Goal: Check status

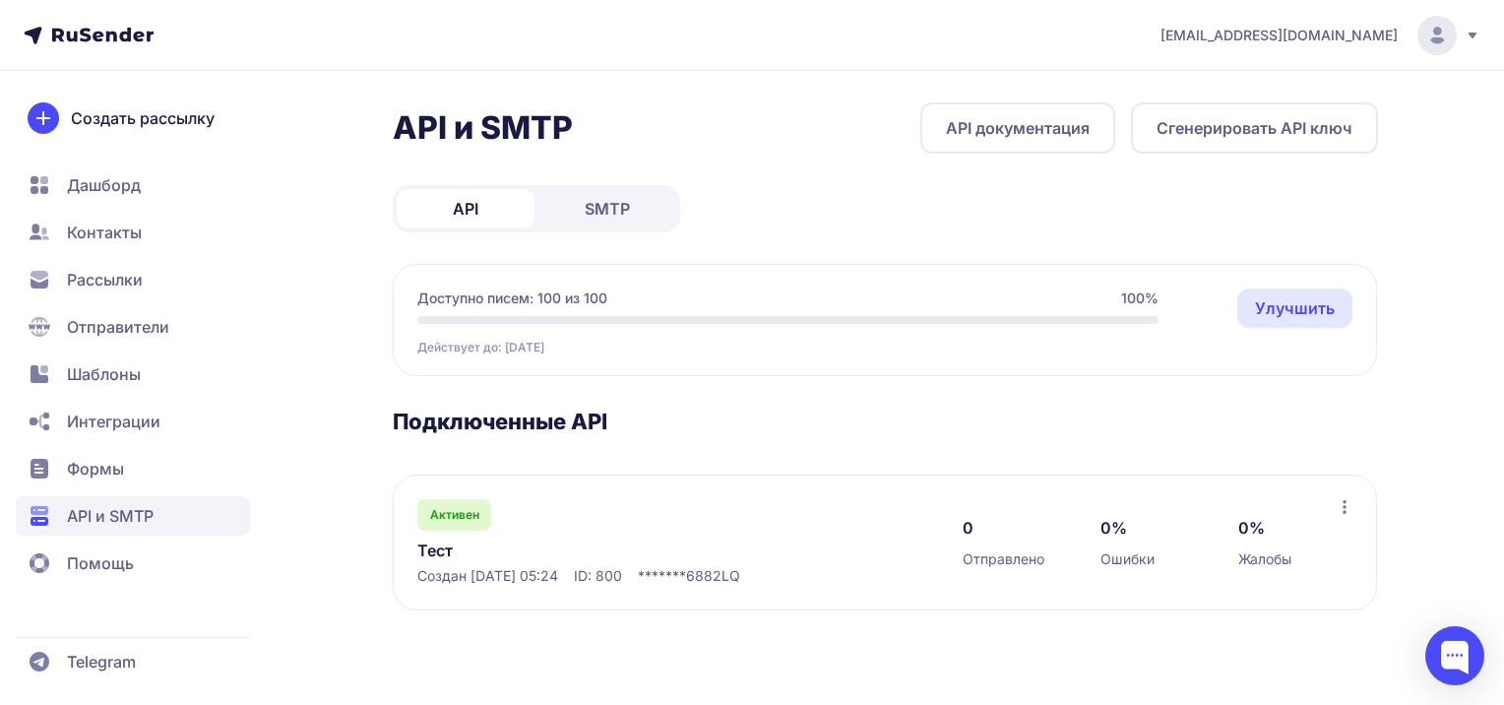
click at [601, 200] on span "SMTP" at bounding box center [607, 209] width 45 height 24
click at [465, 197] on span "API" at bounding box center [466, 209] width 26 height 24
click at [434, 556] on link "Тест" at bounding box center [619, 550] width 404 height 24
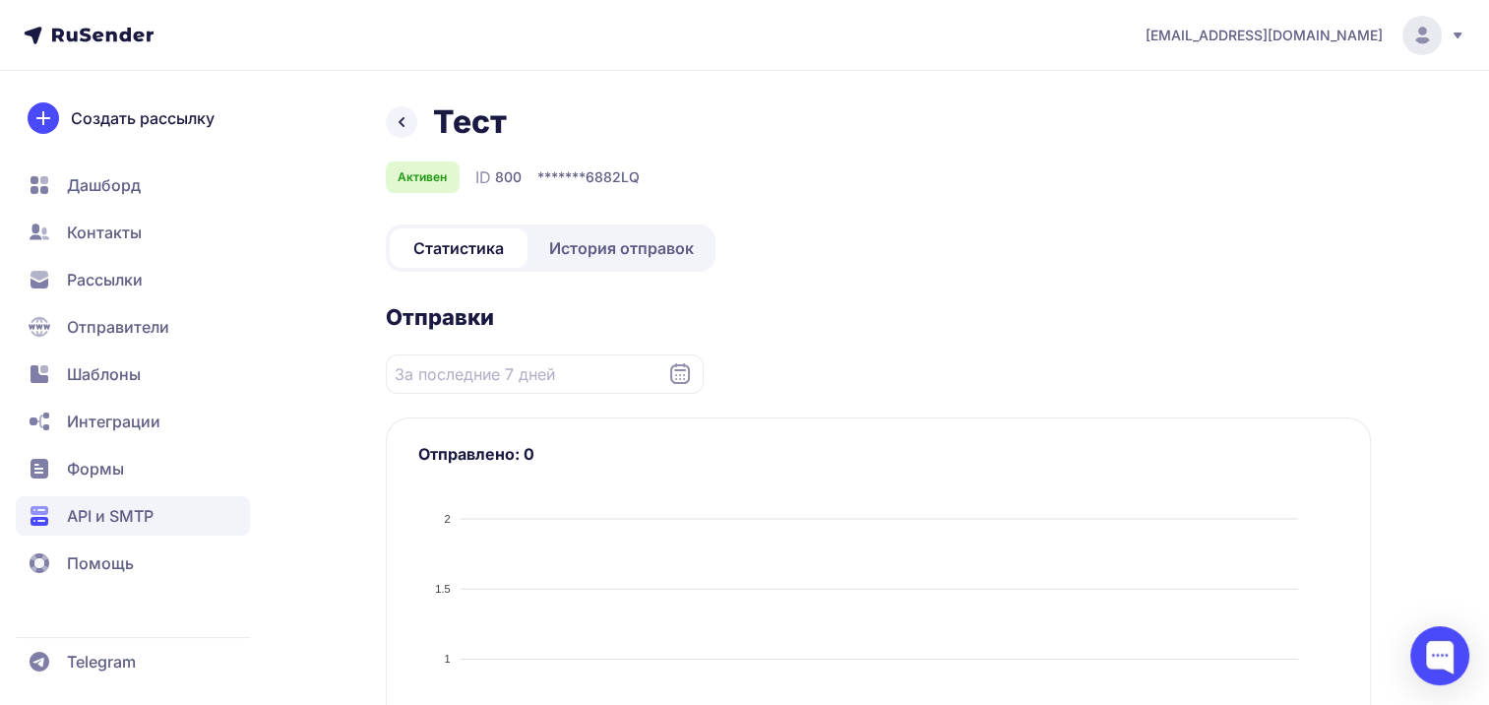
click at [617, 246] on span "История отправок" at bounding box center [621, 248] width 145 height 24
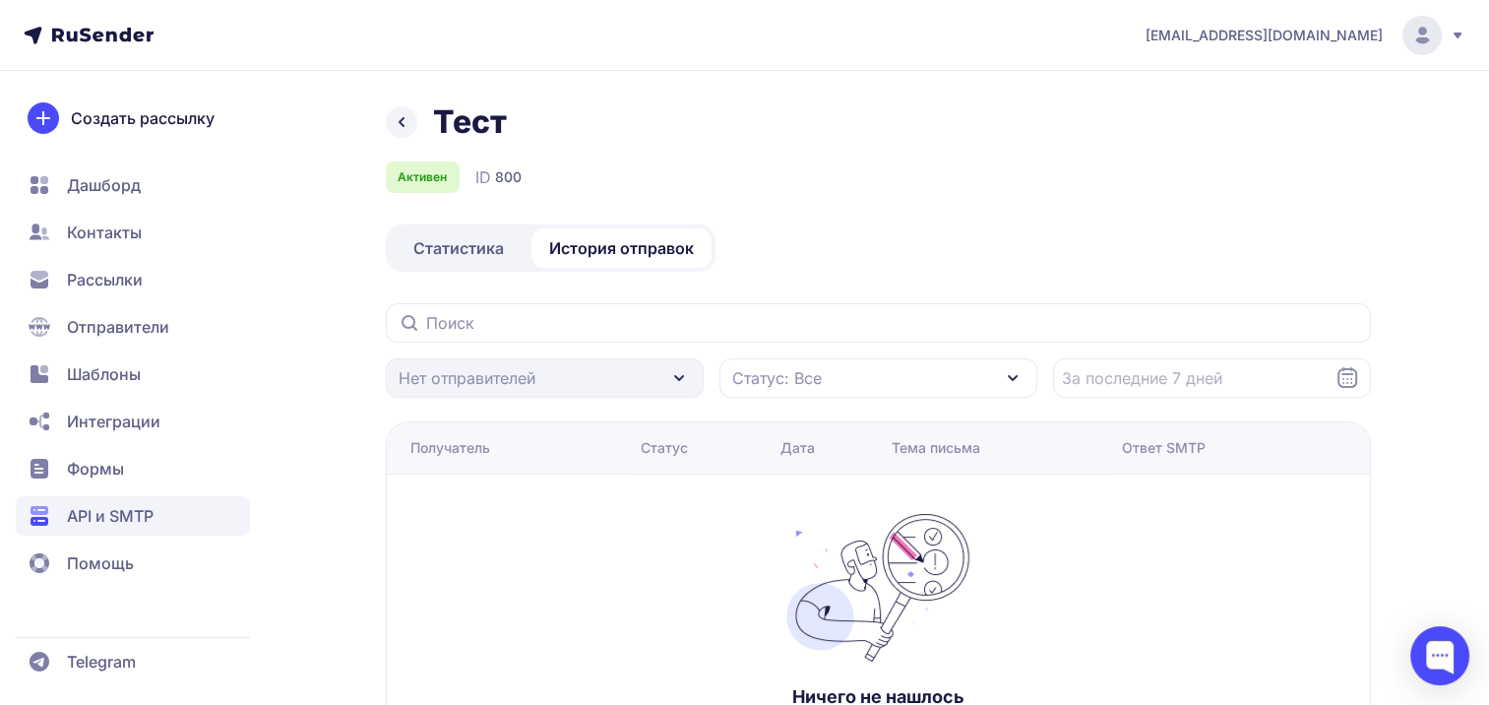
scroll to position [122, 0]
